Goal: Navigation & Orientation: Find specific page/section

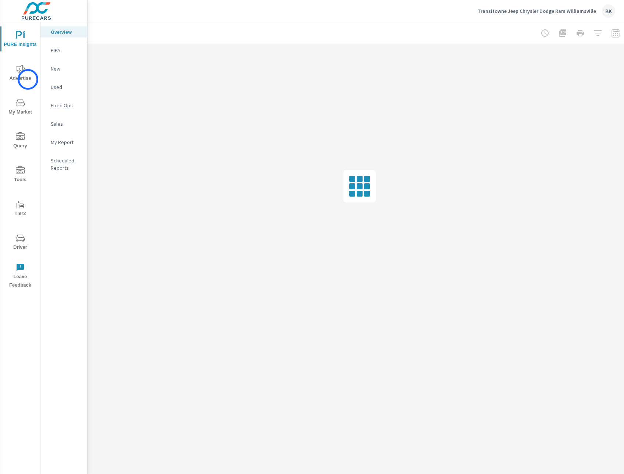
click at [28, 79] on span "Advertise" at bounding box center [20, 74] width 35 height 18
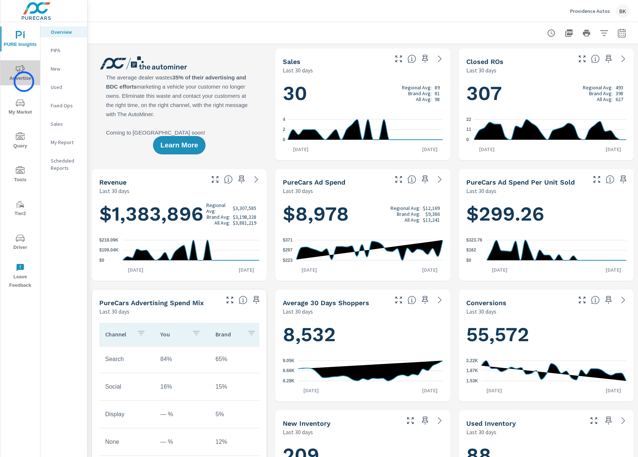
click at [24, 82] on span "Advertise" at bounding box center [20, 74] width 35 height 18
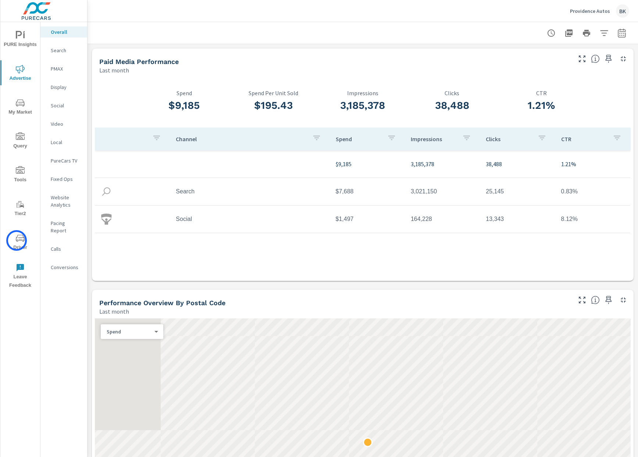
click at [17, 240] on icon "nav menu" at bounding box center [20, 238] width 9 height 7
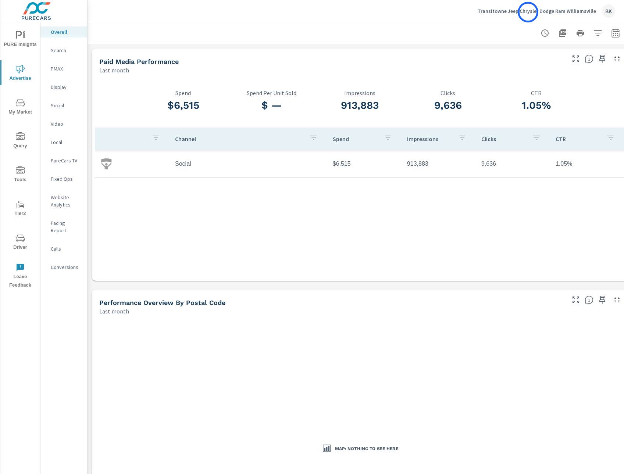
click at [528, 12] on p "Transitowne Jeep Chrysler Dodge Ram Williamsville" at bounding box center [537, 11] width 118 height 7
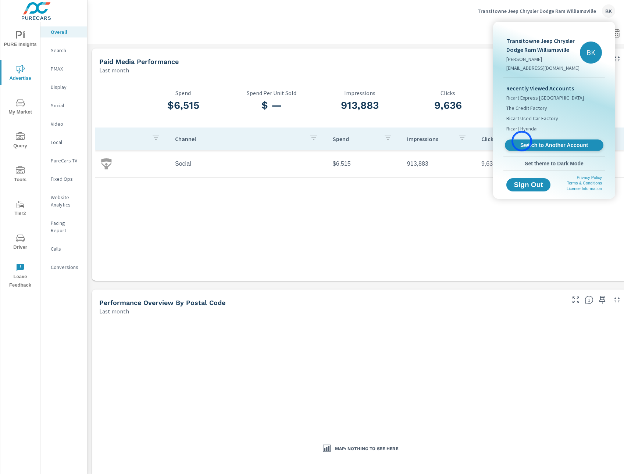
click at [522, 141] on link "Switch to Another Account" at bounding box center [554, 145] width 99 height 11
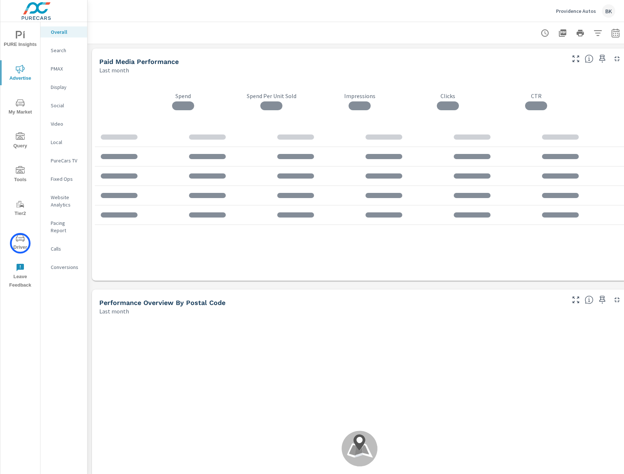
click at [20, 243] on span "Driver" at bounding box center [20, 243] width 35 height 18
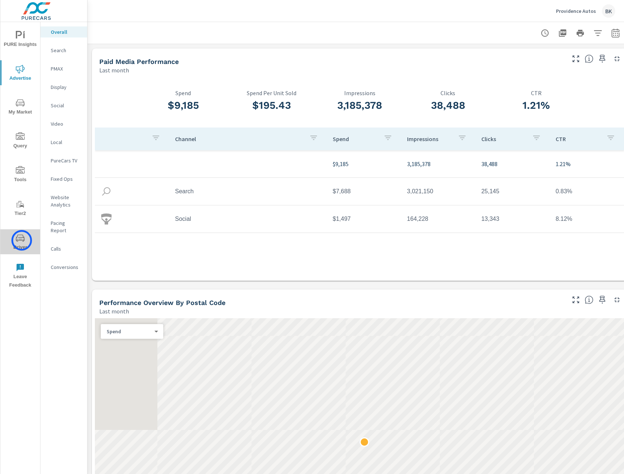
click at [22, 240] on icon "nav menu" at bounding box center [20, 238] width 9 height 7
